Goal: Information Seeking & Learning: Learn about a topic

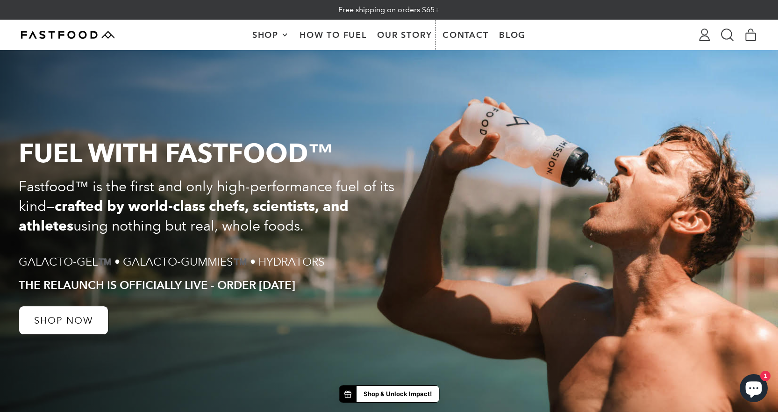
click at [468, 34] on link "Contact" at bounding box center [465, 34] width 57 height 29
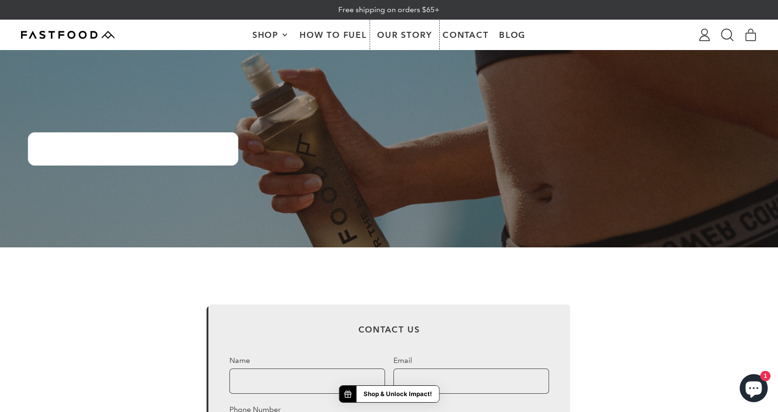
click at [382, 31] on link "Our Story" at bounding box center [404, 34] width 65 height 29
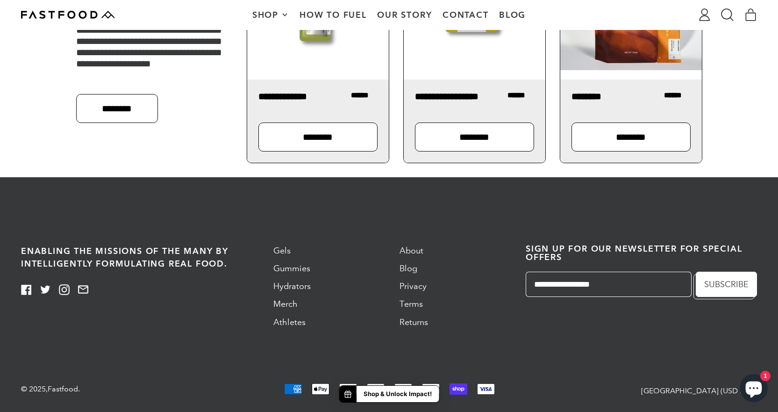
scroll to position [1191, 0]
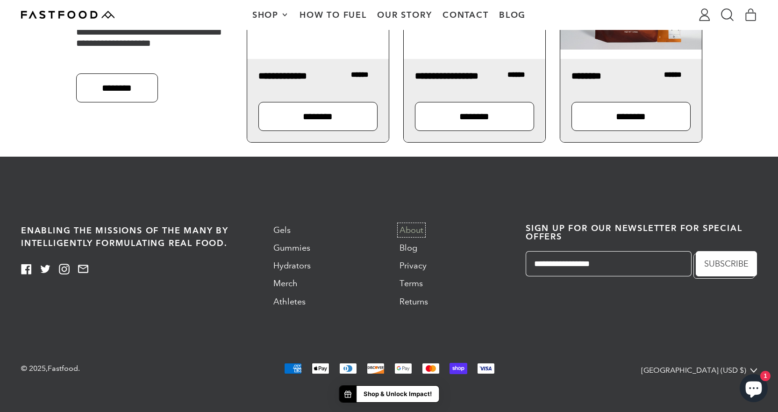
click at [415, 230] on link "About" at bounding box center [411, 230] width 24 height 10
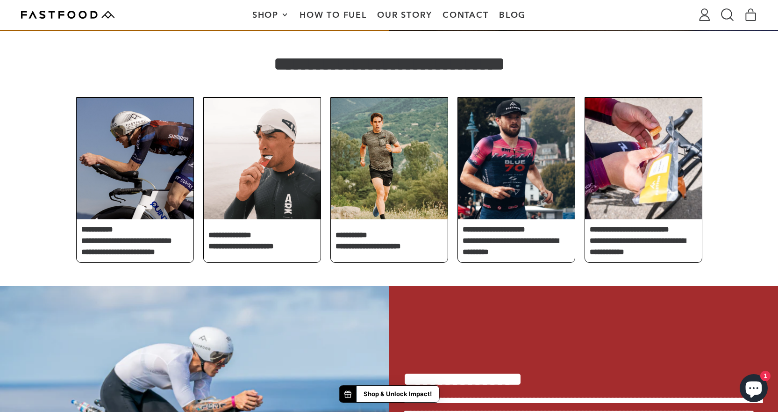
scroll to position [514, 0]
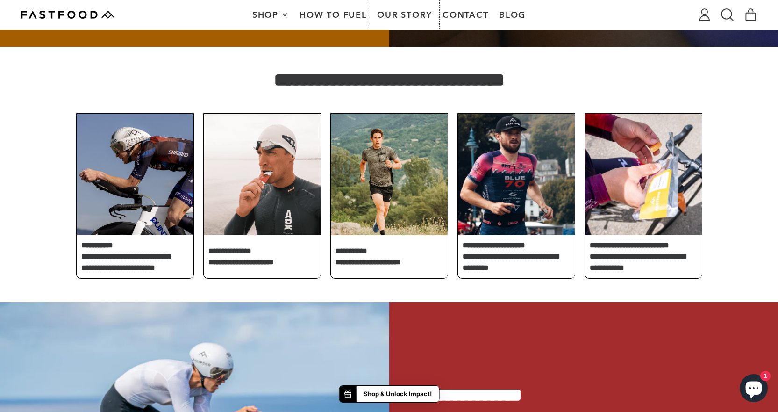
click at [394, 12] on link "Our Story" at bounding box center [404, 14] width 65 height 29
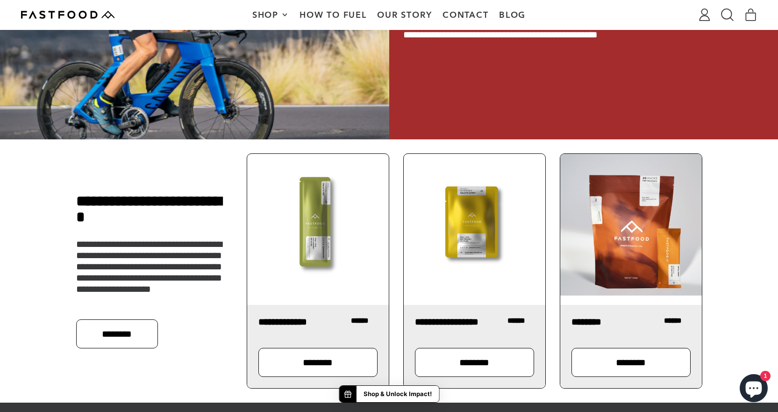
scroll to position [1191, 0]
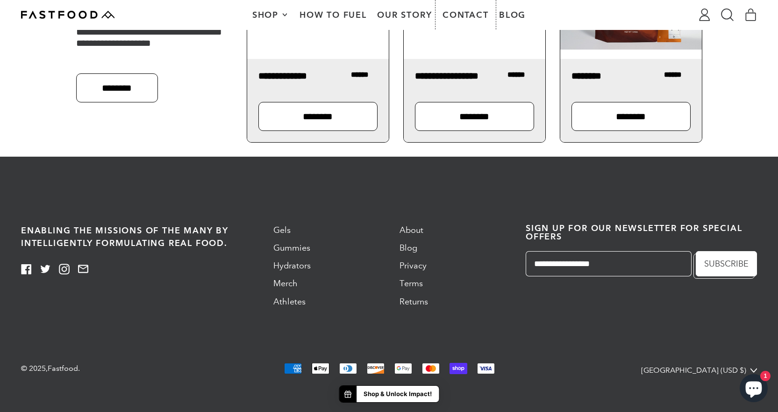
click at [471, 15] on link "Contact" at bounding box center [465, 14] width 57 height 29
